Goal: Task Accomplishment & Management: Manage account settings

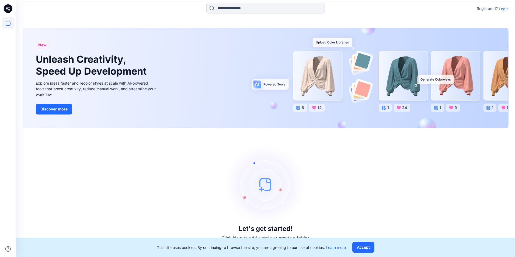
click at [503, 9] on p "Login" at bounding box center [504, 9] width 10 height 6
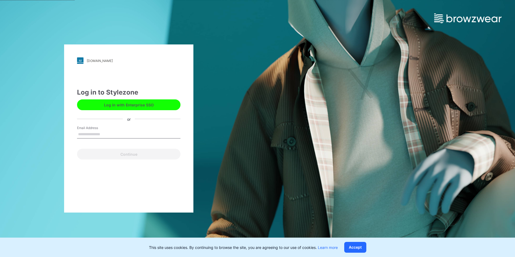
click at [84, 133] on input "Email Address" at bounding box center [129, 134] width 104 height 8
type input "**********"
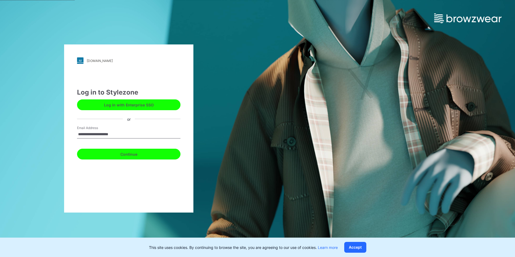
click at [135, 154] on button "Continue" at bounding box center [129, 154] width 104 height 11
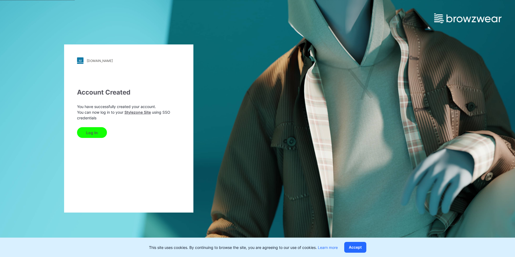
click at [95, 133] on button "Log In" at bounding box center [92, 132] width 30 height 11
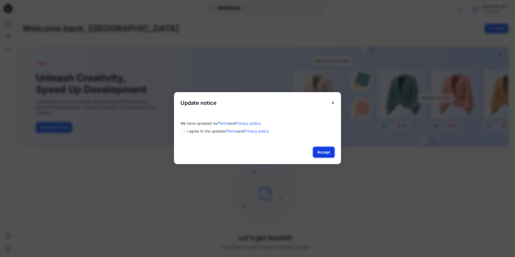
click at [328, 151] on button "Accept" at bounding box center [324, 152] width 22 height 11
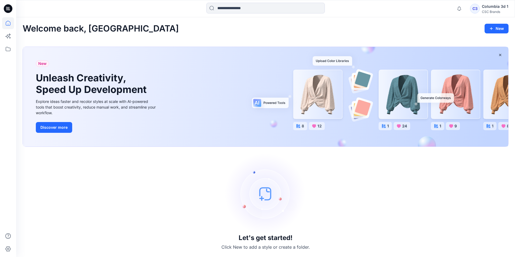
click at [498, 9] on div "Columbia 3d 1" at bounding box center [495, 6] width 26 height 6
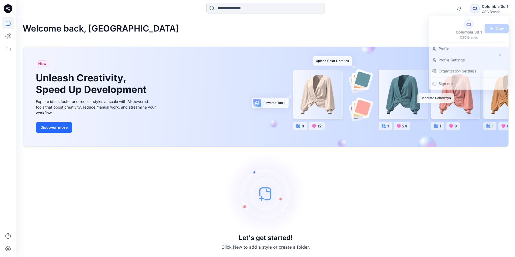
click at [398, 29] on div "Welcome back, Columbia New" at bounding box center [266, 29] width 486 height 10
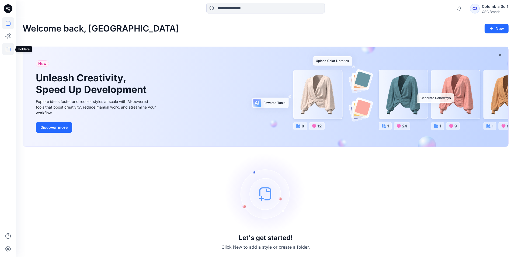
click at [6, 51] on icon at bounding box center [8, 49] width 12 height 12
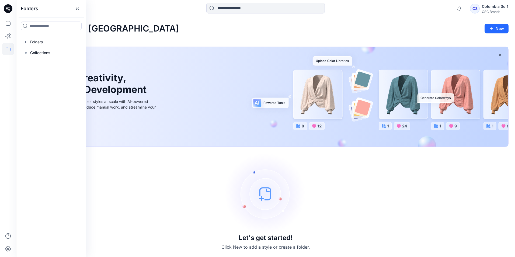
click at [141, 9] on div at bounding box center [266, 9] width 250 height 12
